Goal: Task Accomplishment & Management: Manage account settings

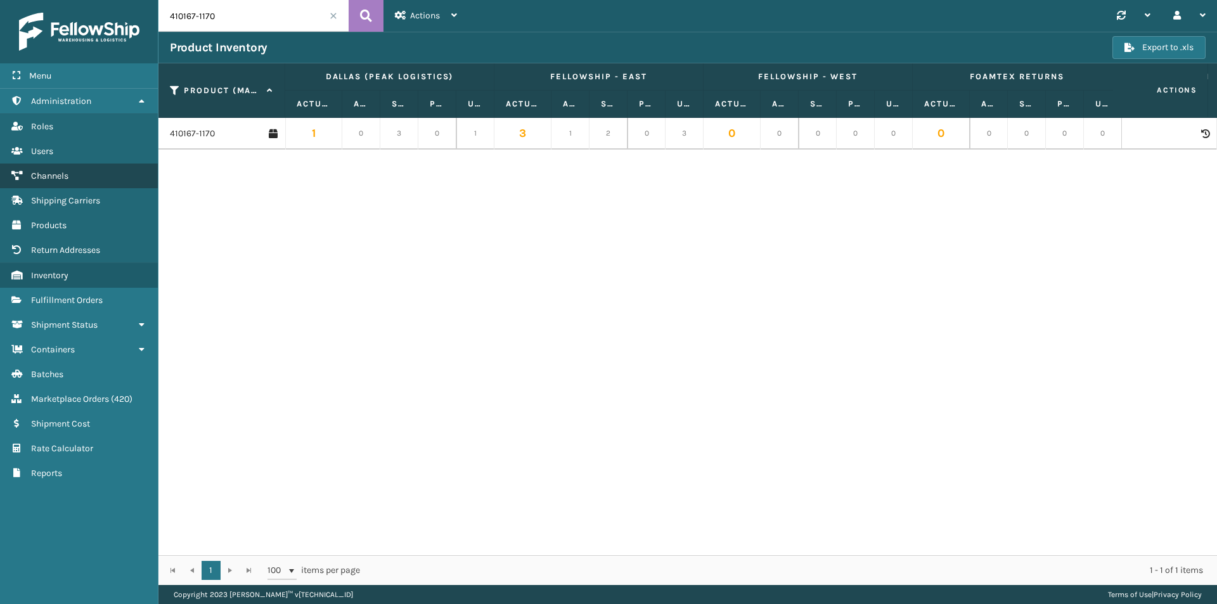
click at [65, 172] on span "Channels" at bounding box center [49, 176] width 37 height 11
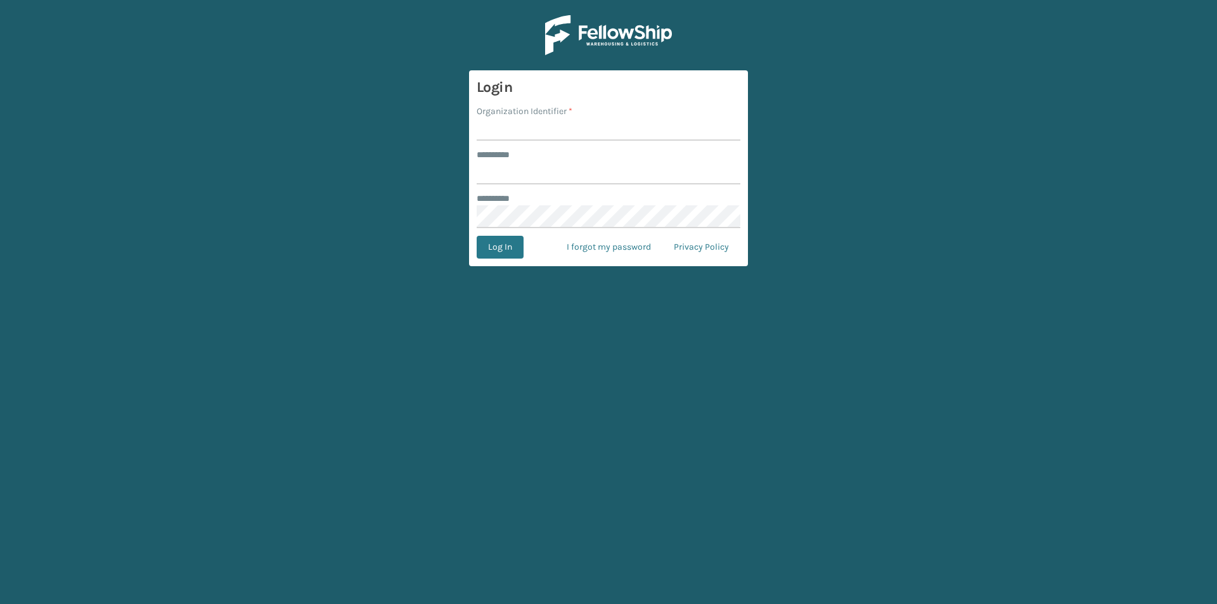
type input "****"
click at [524, 131] on input "Organization Identifier *" at bounding box center [609, 129] width 264 height 23
type input "Foamtex"
click at [517, 251] on button "Log In" at bounding box center [500, 247] width 47 height 23
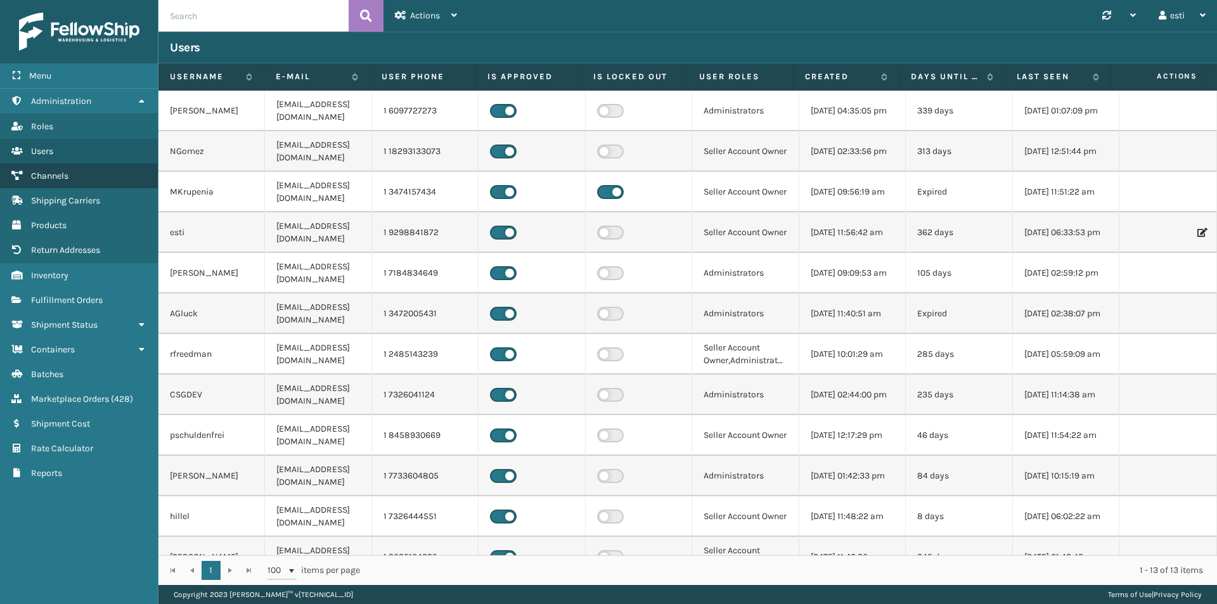
click at [102, 184] on link "Channels" at bounding box center [79, 176] width 158 height 25
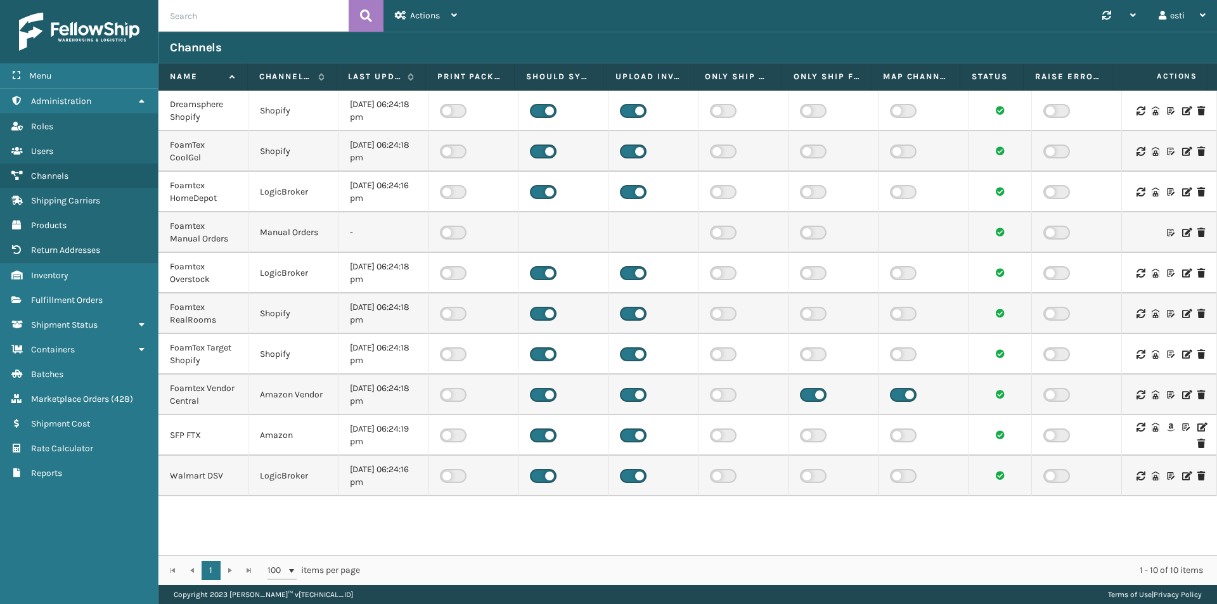
click at [1198, 427] on icon at bounding box center [1202, 427] width 8 height 9
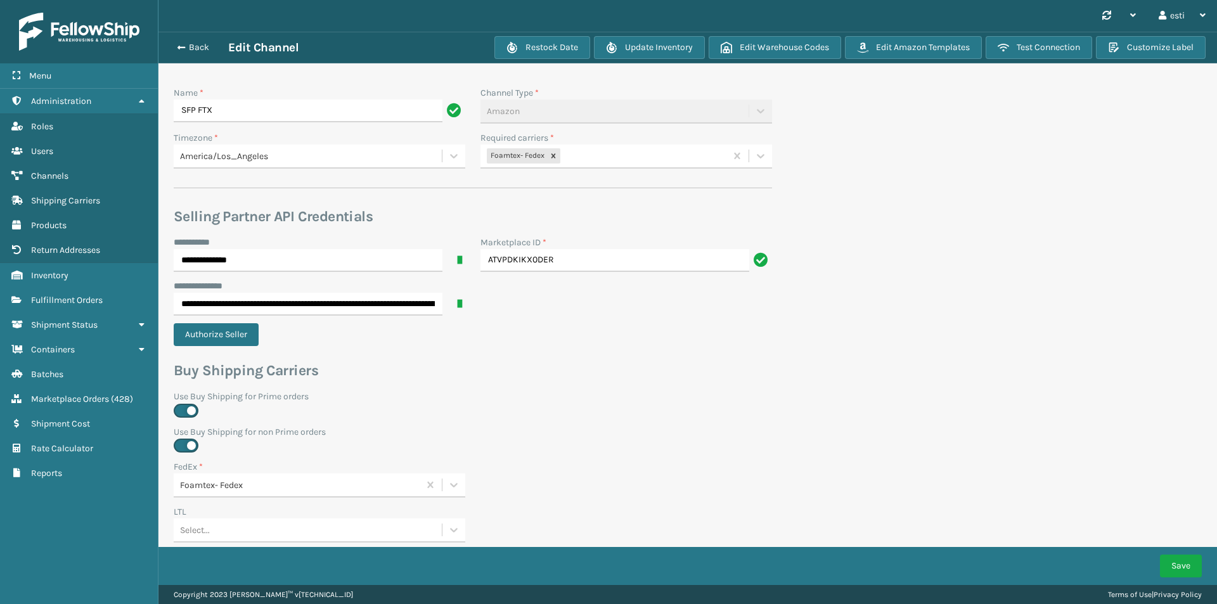
click at [586, 153] on div "Foamtex- Fedex" at bounding box center [603, 156] width 245 height 21
type input "whit"
click at [621, 188] on div "Foamtex UPS Whitestone Milliard" at bounding box center [627, 187] width 292 height 23
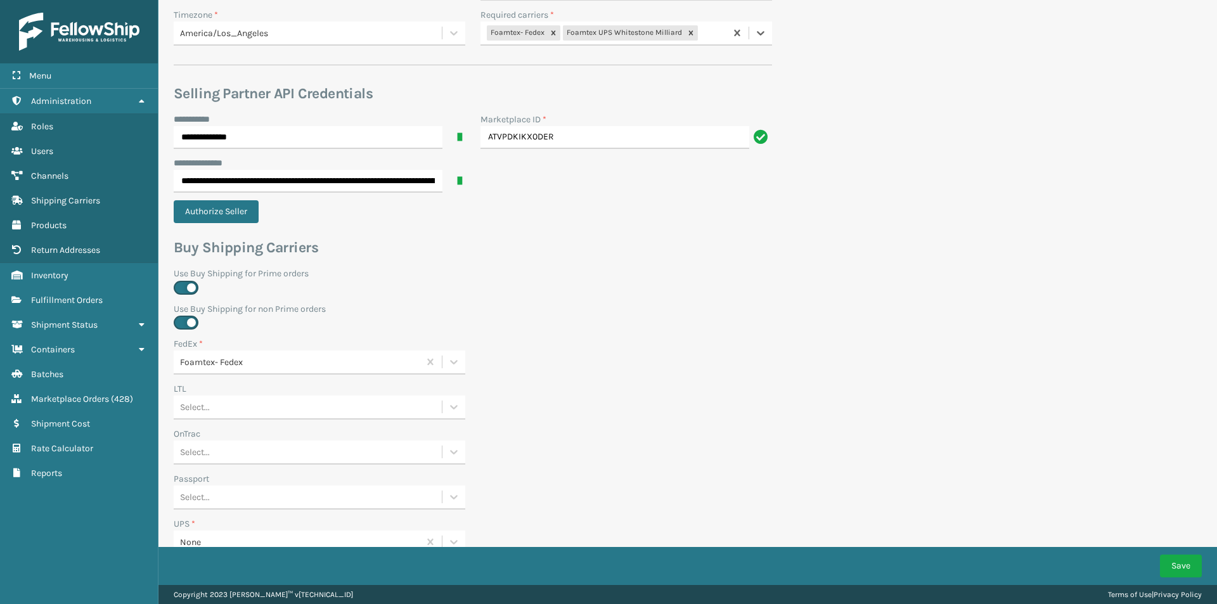
scroll to position [317, 0]
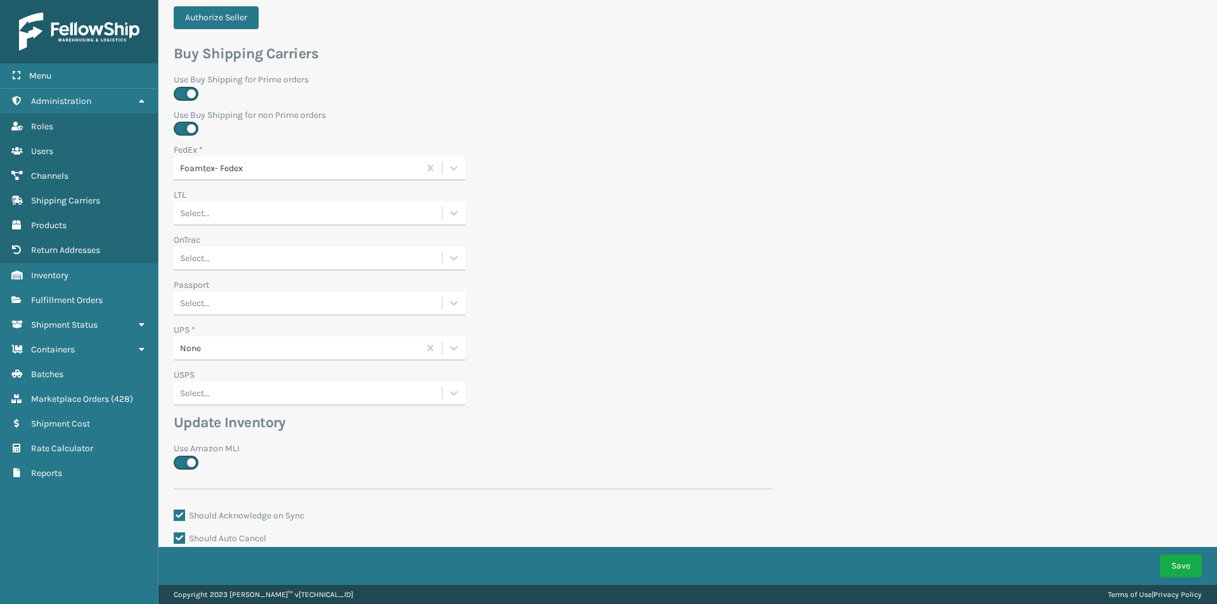
click at [244, 347] on div "None" at bounding box center [300, 348] width 240 height 13
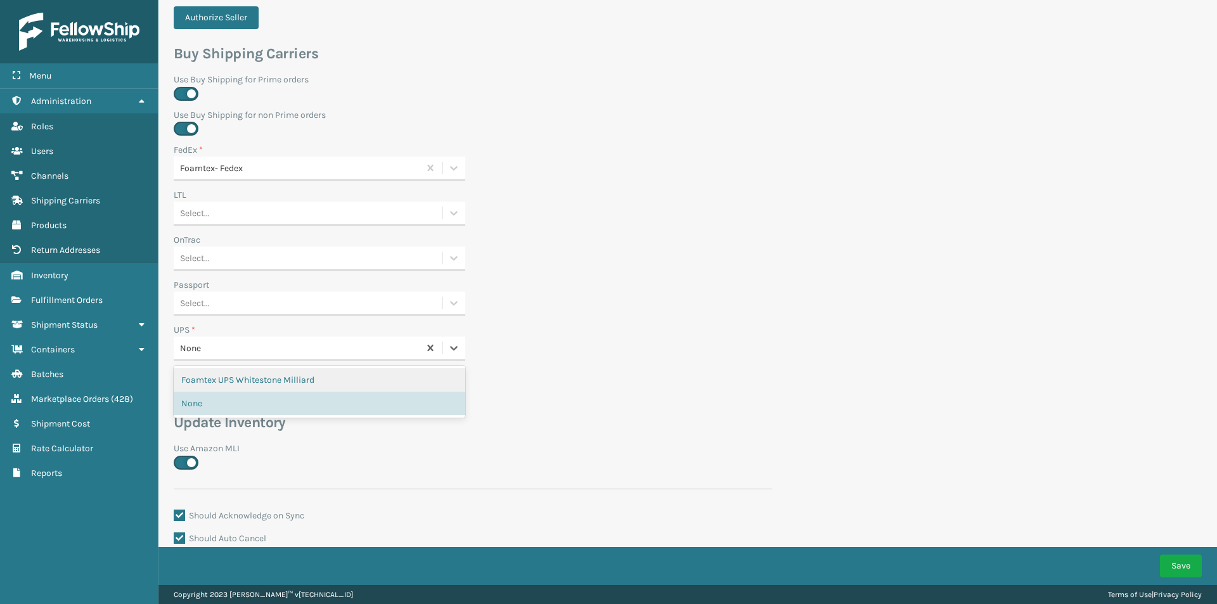
click at [251, 373] on div "Foamtex UPS Whitestone Milliard" at bounding box center [320, 379] width 292 height 23
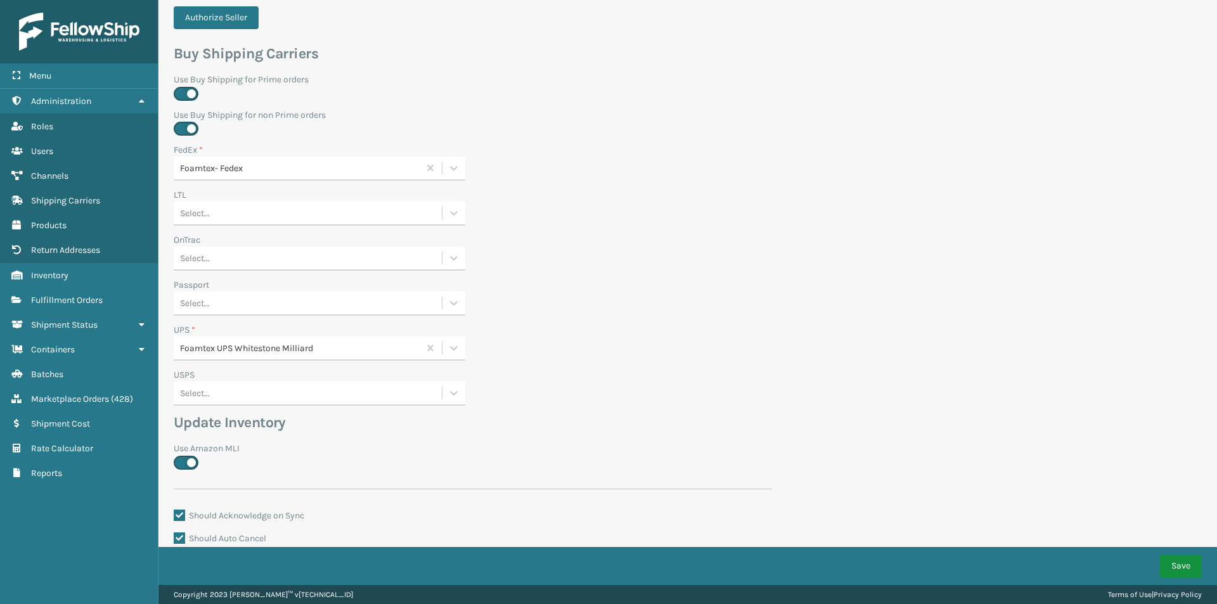
click at [1178, 561] on button "Save" at bounding box center [1181, 566] width 42 height 23
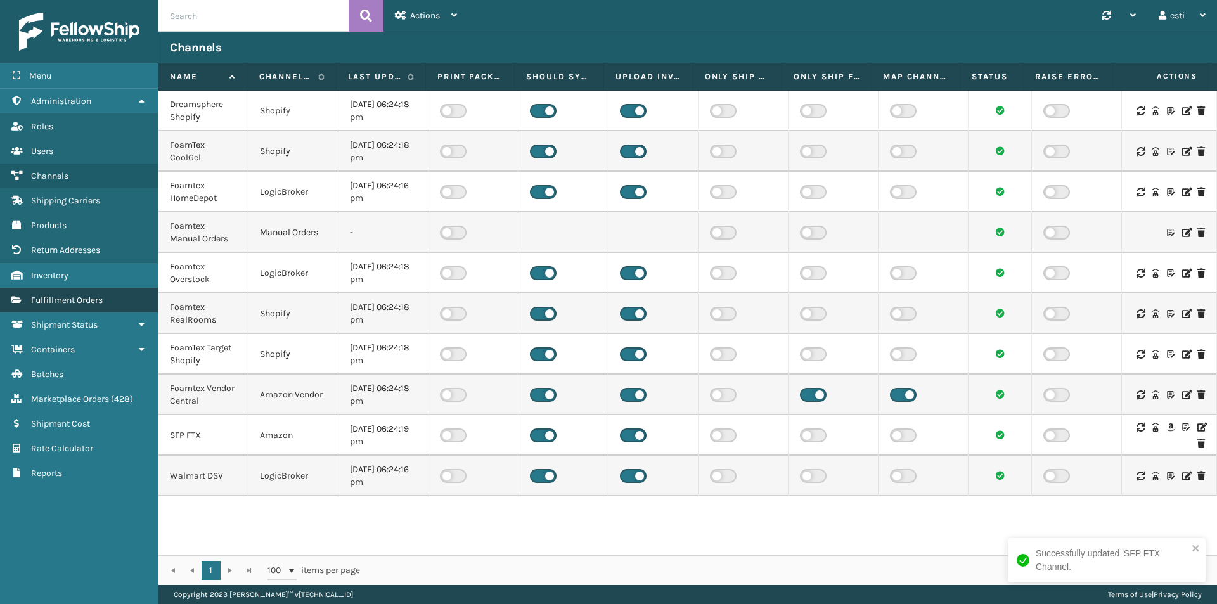
click at [102, 299] on span "Fulfillment Orders" at bounding box center [67, 300] width 72 height 11
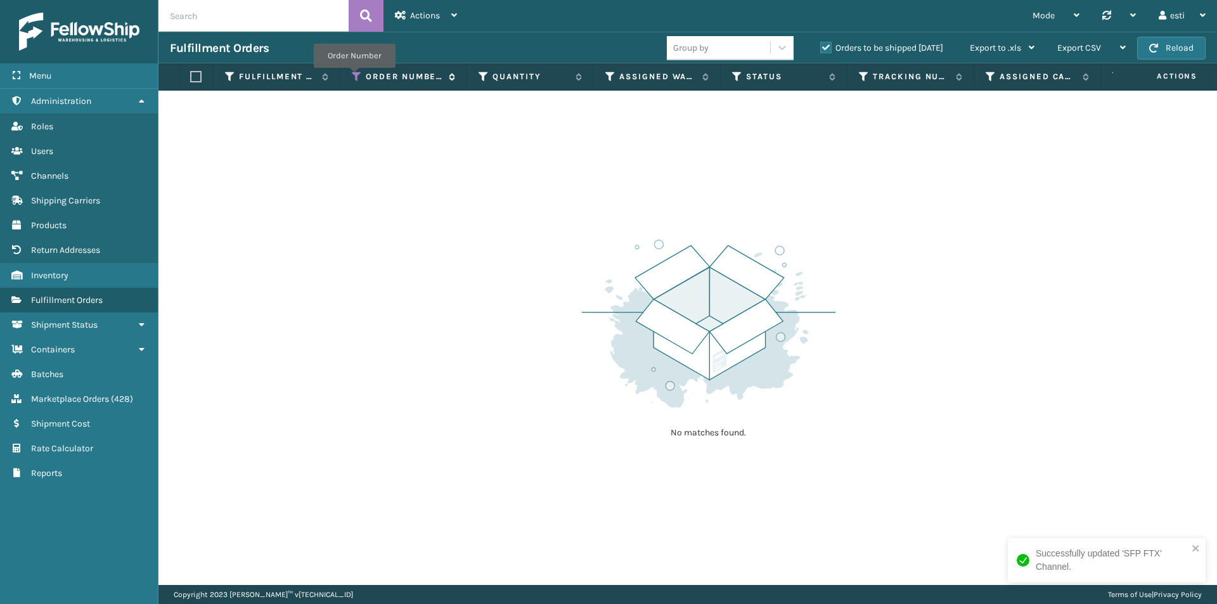
click at [357, 75] on icon at bounding box center [357, 76] width 10 height 11
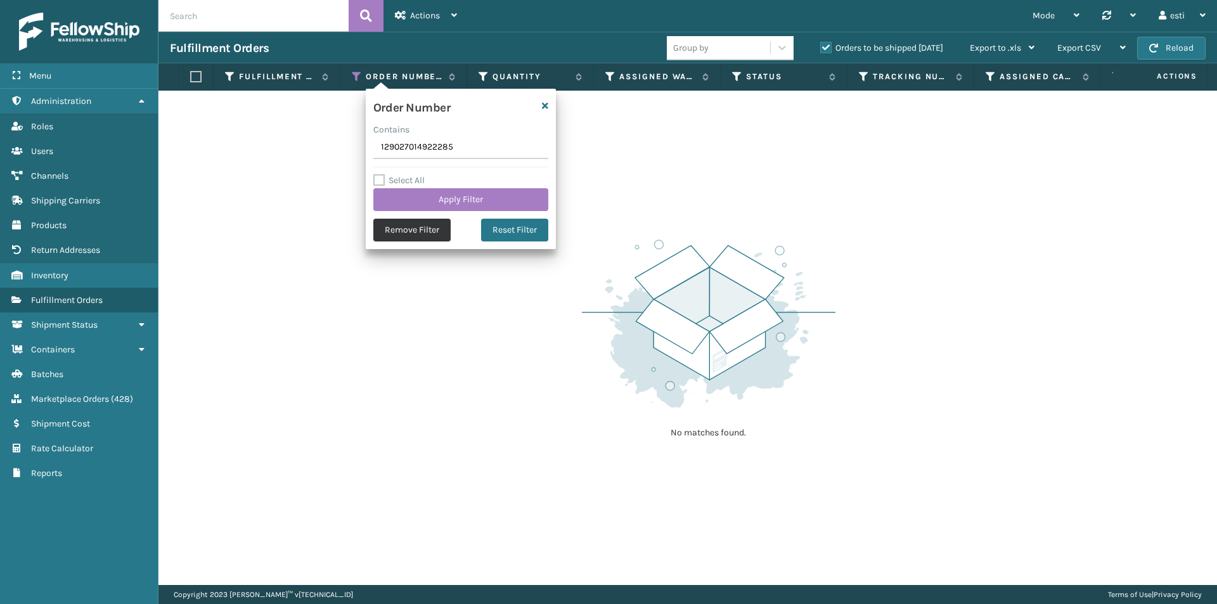
click at [397, 232] on button "Remove Filter" at bounding box center [411, 230] width 77 height 23
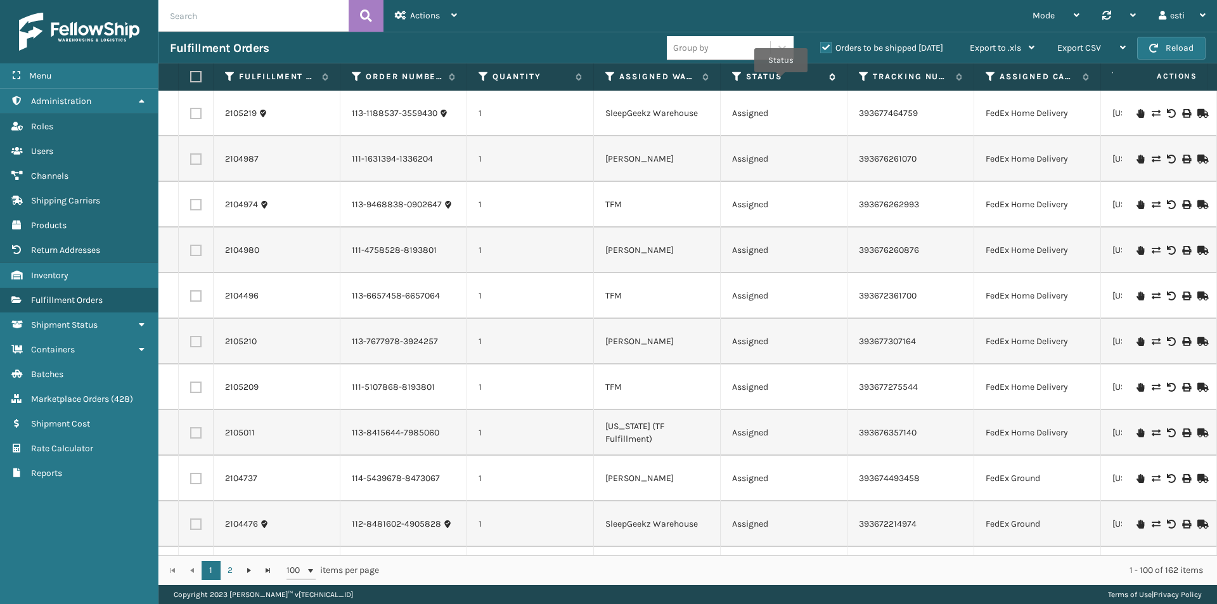
click at [781, 81] on label "Status" at bounding box center [784, 76] width 77 height 11
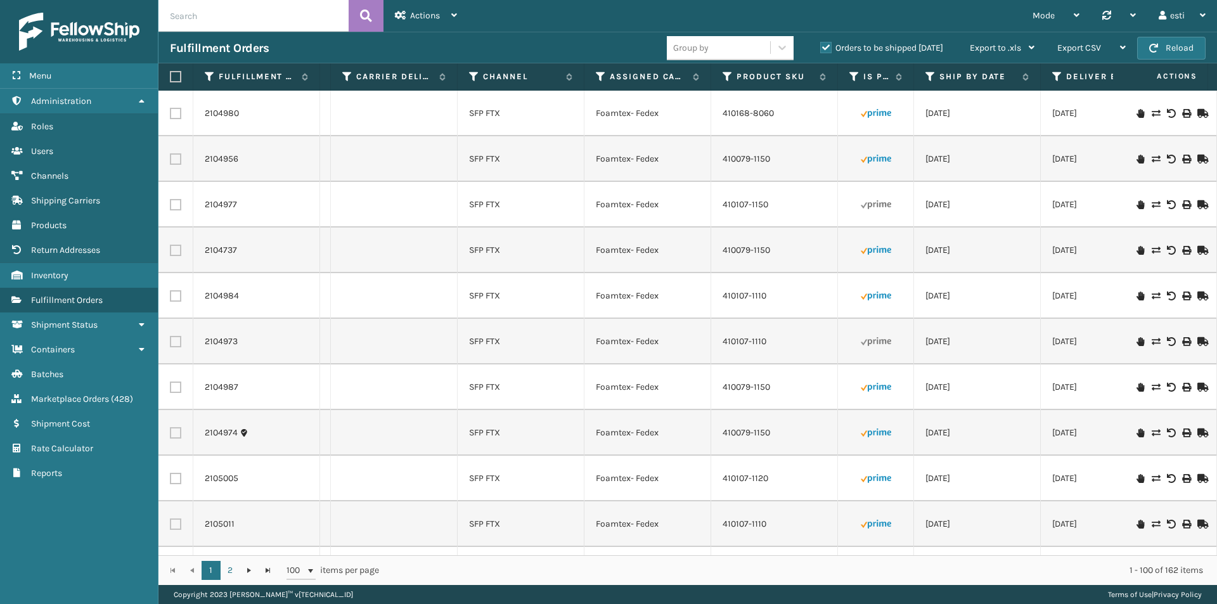
scroll to position [0, 1079]
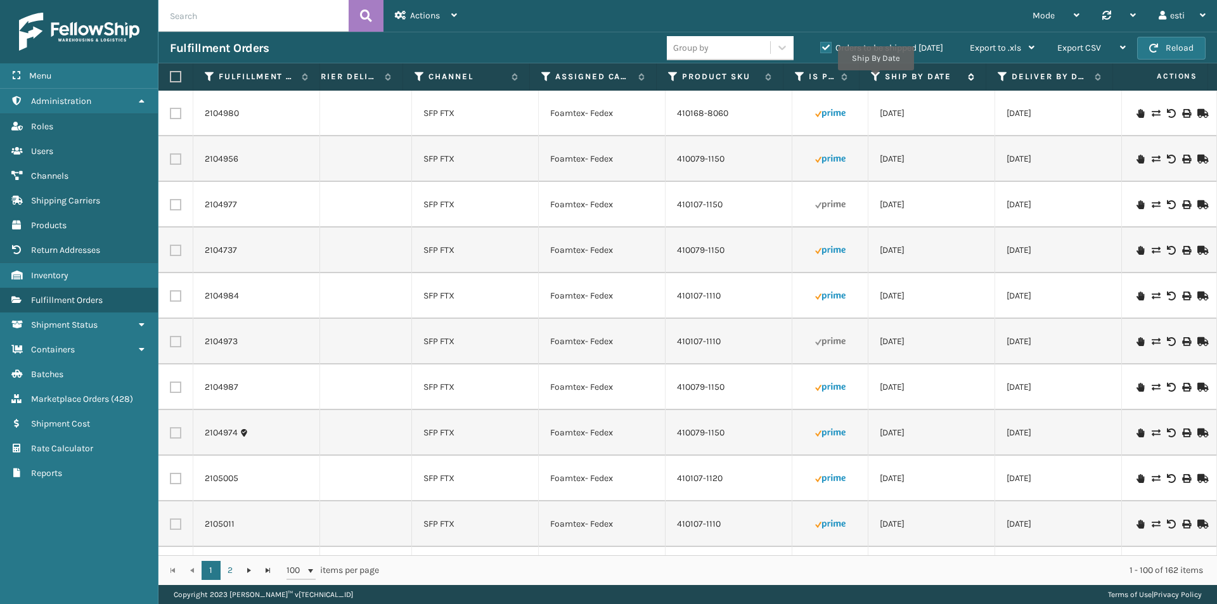
click at [876, 79] on icon at bounding box center [876, 76] width 10 height 11
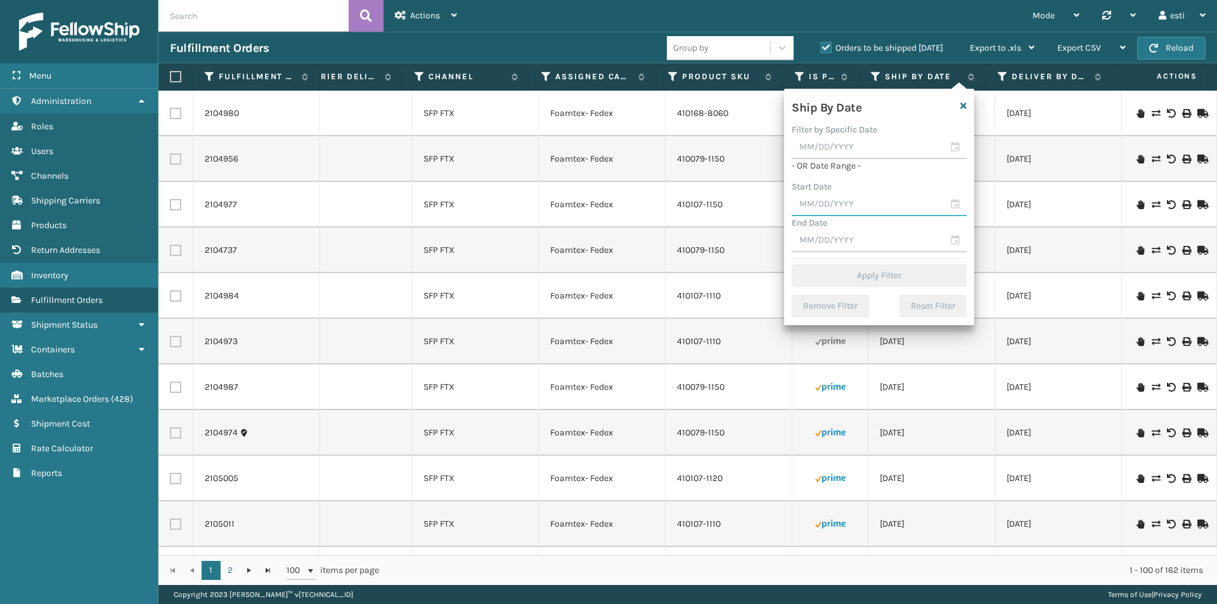
click at [837, 199] on input "text" at bounding box center [879, 204] width 175 height 23
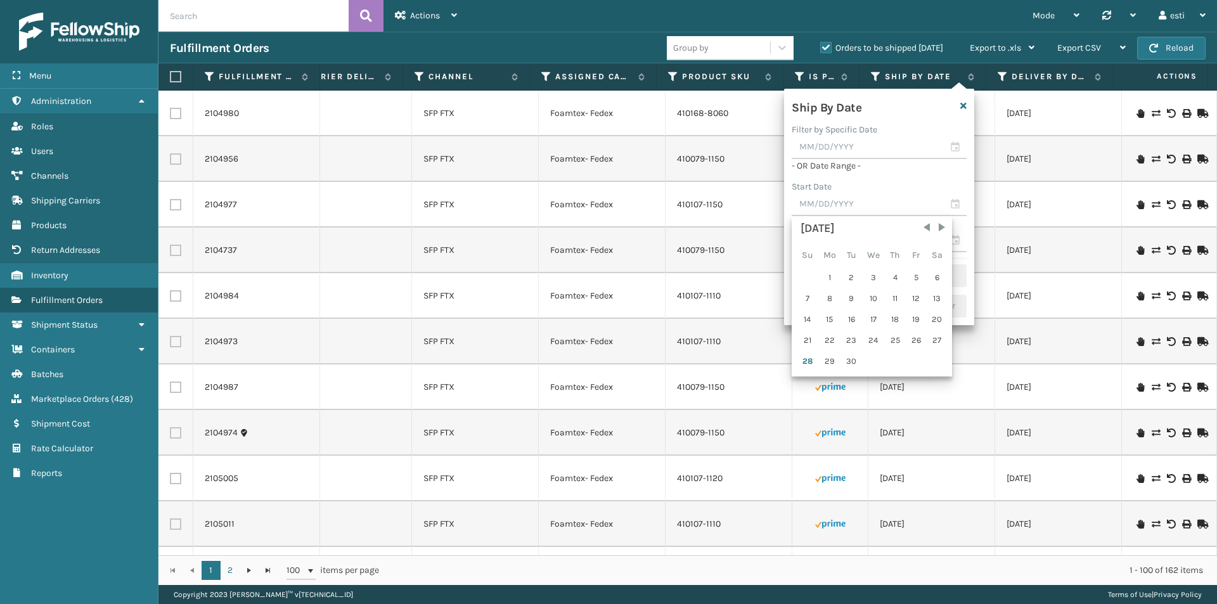
drag, startPoint x: 916, startPoint y: 340, endPoint x: 896, endPoint y: 301, distance: 44.8
click at [917, 340] on div "26" at bounding box center [916, 340] width 19 height 19
type input "[DATE]"
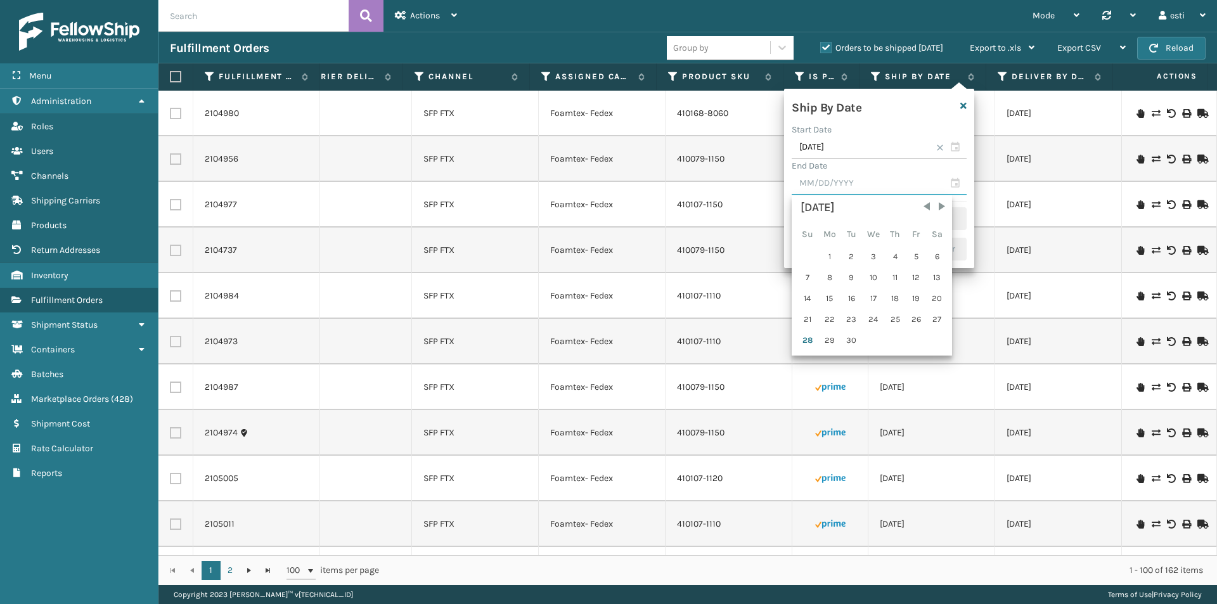
click at [837, 187] on input "text" at bounding box center [879, 183] width 175 height 23
click at [807, 336] on div "28" at bounding box center [808, 340] width 20 height 19
type input "[DATE]"
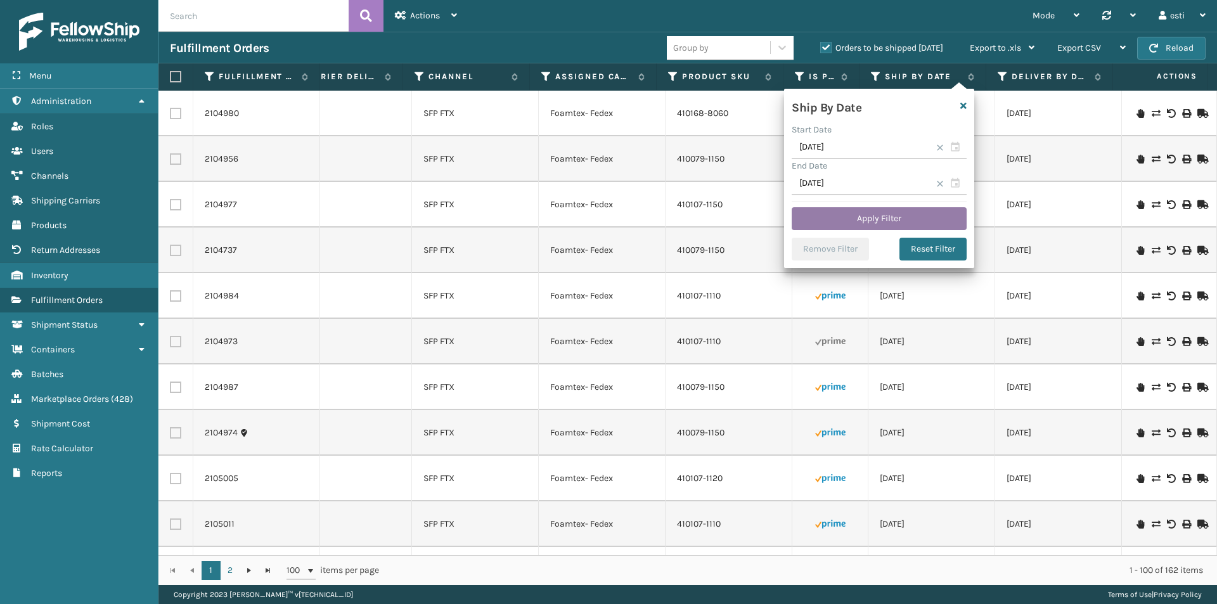
click at [845, 218] on button "Apply Filter" at bounding box center [879, 218] width 175 height 23
